Goal: Task Accomplishment & Management: Use online tool/utility

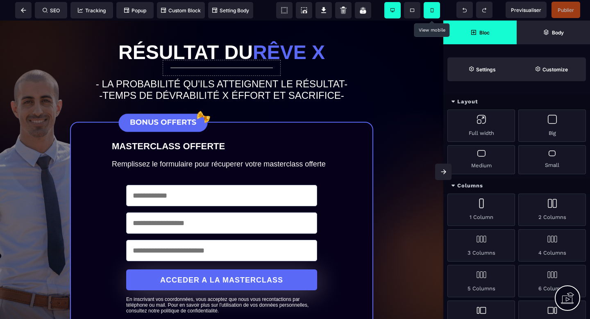
click at [428, 5] on span at bounding box center [432, 10] width 16 height 16
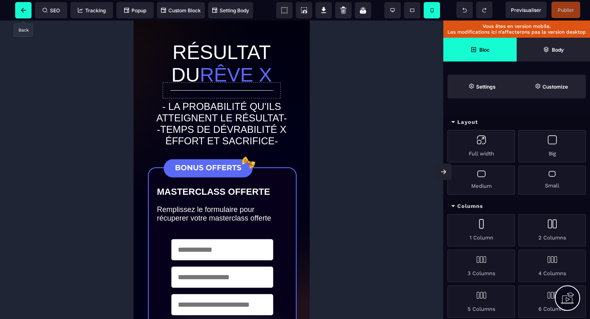
click at [20, 7] on span at bounding box center [23, 10] width 16 height 16
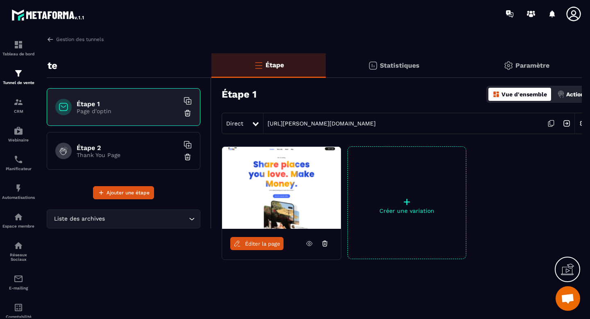
click at [252, 246] on span "Éditer la page" at bounding box center [262, 243] width 35 height 6
